Goal: Find specific page/section: Find specific page/section

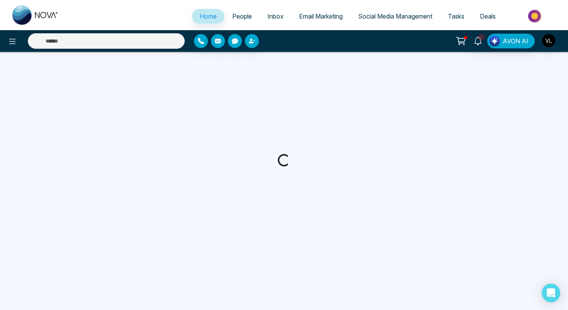
select select "*"
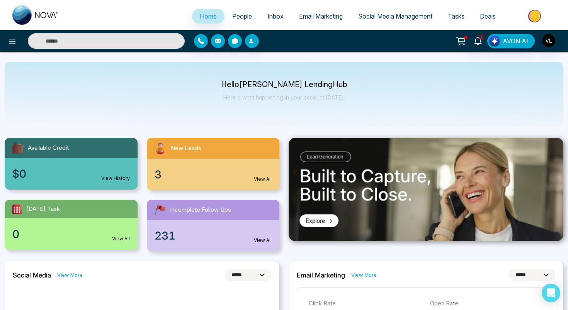
click at [244, 16] on span "People" at bounding box center [242, 16] width 20 height 8
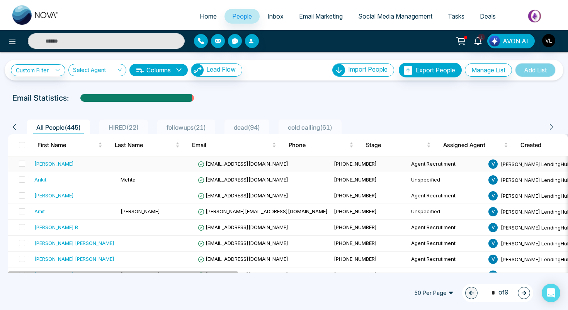
click at [71, 162] on div "[PERSON_NAME]" at bounding box center [74, 164] width 80 height 8
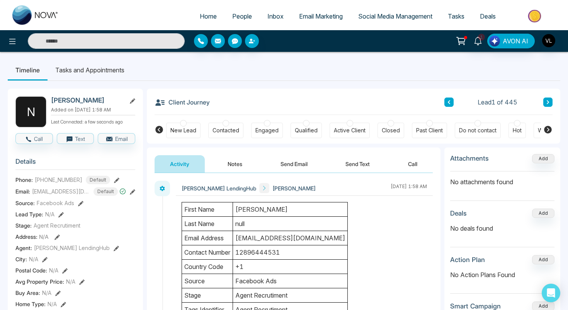
drag, startPoint x: 102, startPoint y: 101, endPoint x: 69, endPoint y: 100, distance: 33.3
click at [69, 100] on h2 "[PERSON_NAME]" at bounding box center [87, 100] width 72 height 8
copy h2 "[PERSON_NAME]"
click at [475, 41] on icon at bounding box center [478, 41] width 9 height 9
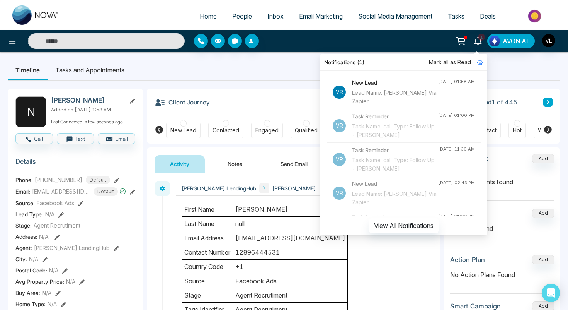
click at [456, 59] on span "Mark all as Read" at bounding box center [450, 62] width 42 height 9
click at [276, 65] on ul "Timeline Tasks and Appointments" at bounding box center [284, 70] width 553 height 21
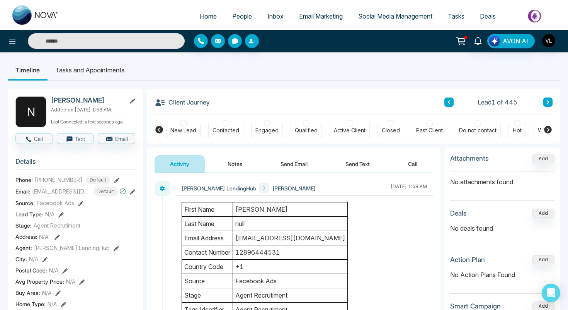
click at [244, 15] on span "People" at bounding box center [242, 16] width 20 height 8
